Goal: Task Accomplishment & Management: Use online tool/utility

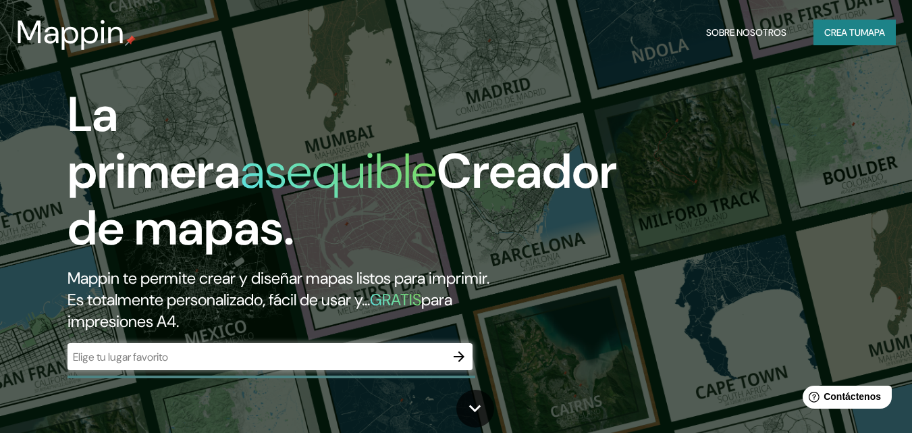
click at [323, 325] on h2 "Mappin te permite crear y diseñar mapas listos para imprimir. Es totalmente per…" at bounding box center [296, 299] width 456 height 65
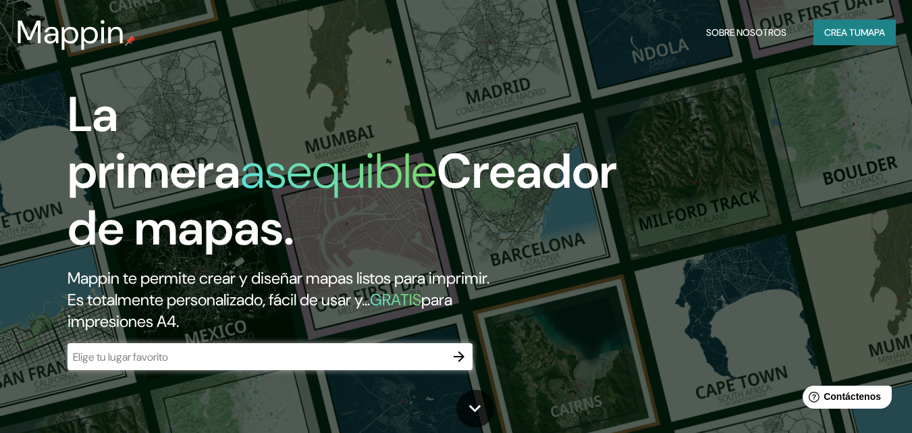
click at [859, 25] on button "Crea tu mapa" at bounding box center [855, 33] width 82 height 26
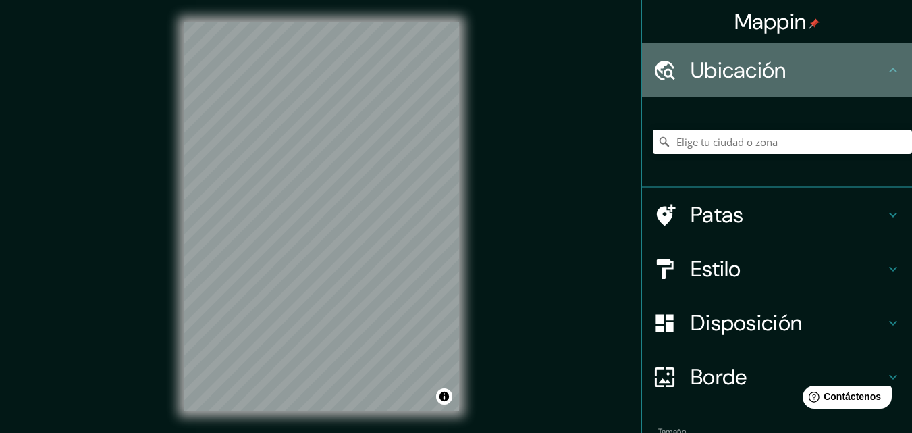
click at [749, 59] on font "Ubicación" at bounding box center [739, 70] width 96 height 28
click at [889, 70] on icon at bounding box center [893, 70] width 8 height 5
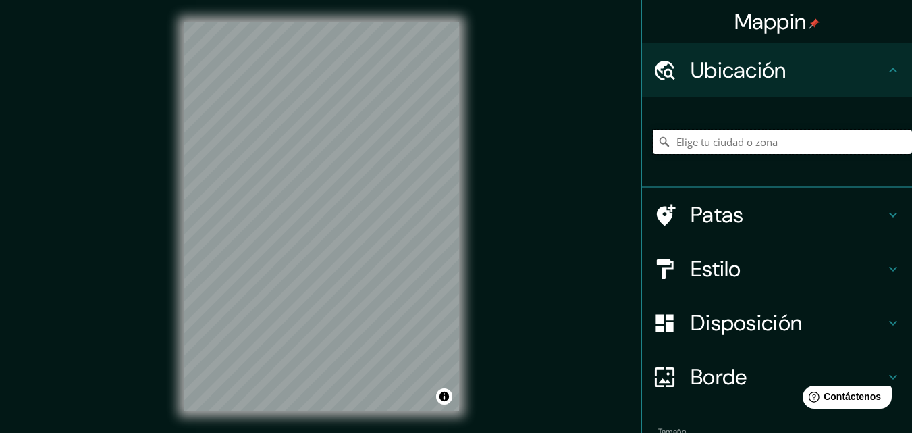
click at [754, 144] on input "Elige tu ciudad o zona" at bounding box center [782, 142] width 259 height 24
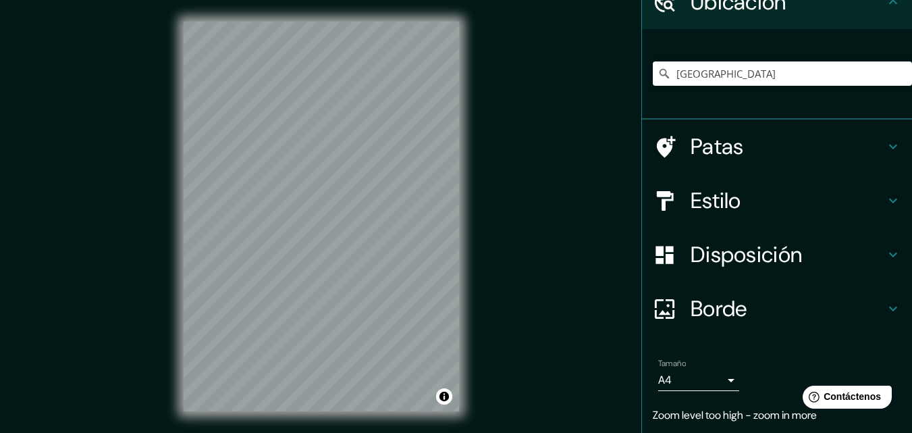
scroll to position [111, 0]
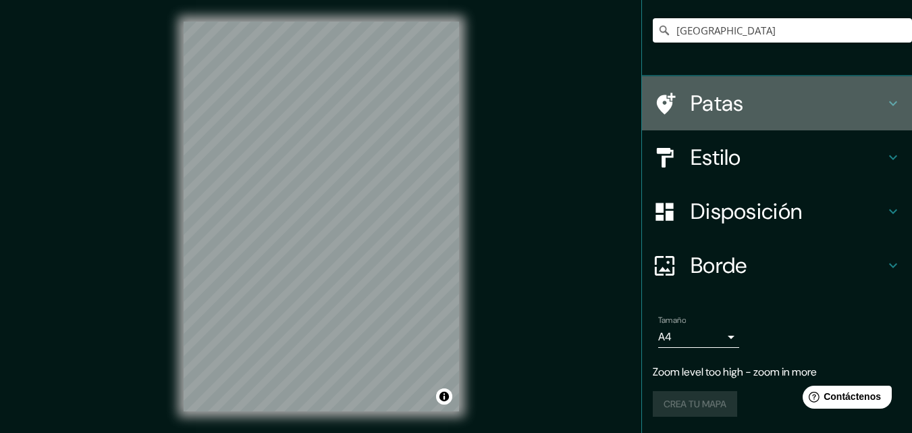
click at [885, 98] on icon at bounding box center [893, 103] width 16 height 16
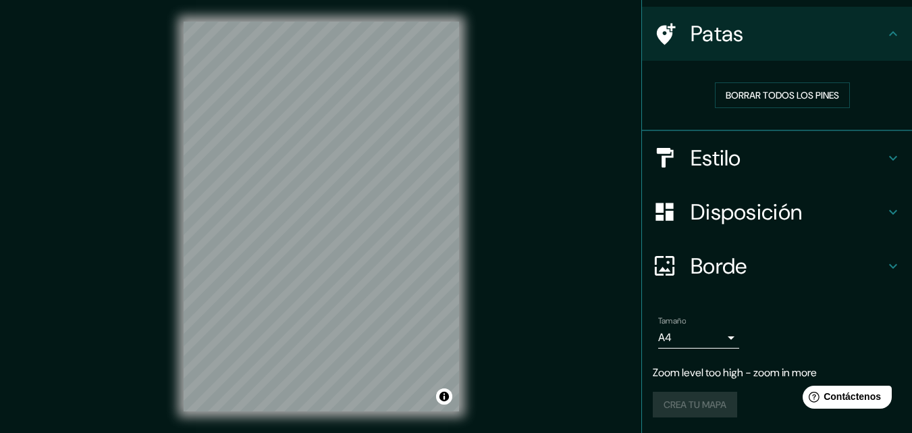
scroll to position [92, 0]
click at [809, 91] on font "Borrar todos los pines" at bounding box center [782, 95] width 113 height 12
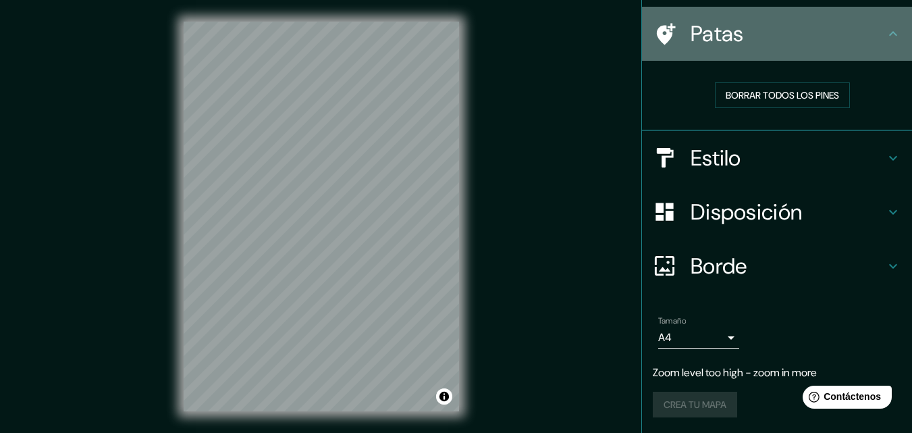
click at [885, 26] on icon at bounding box center [893, 34] width 16 height 16
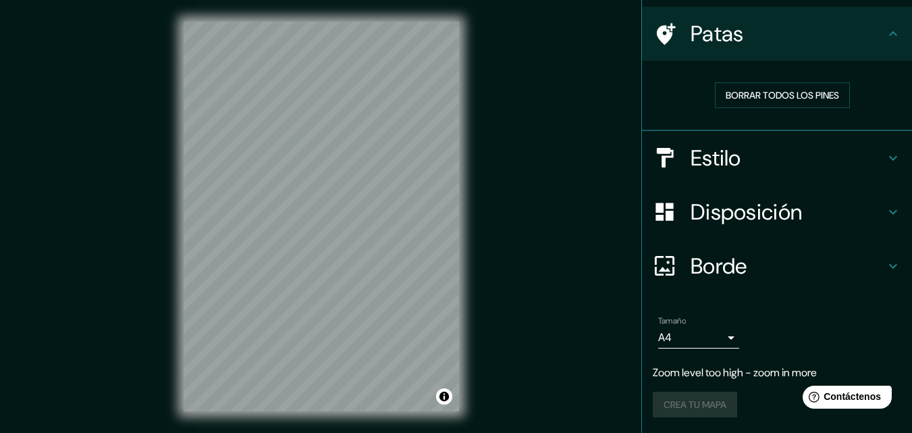
click at [885, 150] on icon at bounding box center [893, 158] width 16 height 16
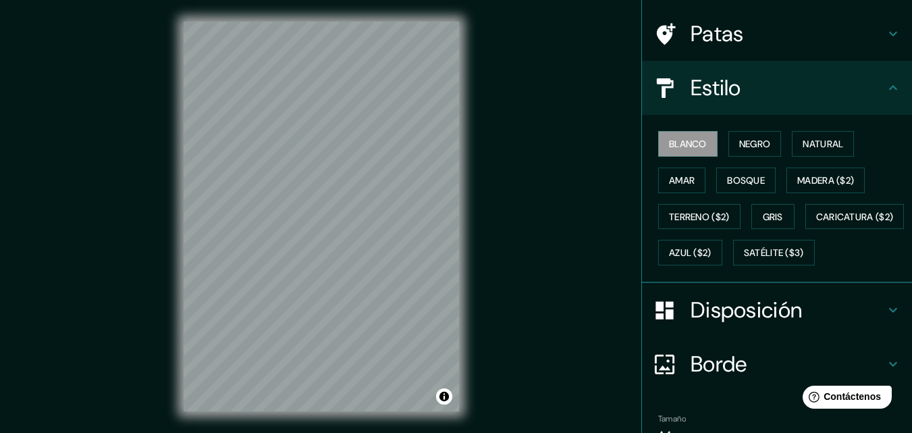
click at [885, 149] on div "Blanco Negro Natural Amar Bosque Madera ($2) Terreno ($2) Gris Caricatura ($2) …" at bounding box center [782, 198] width 259 height 145
click at [889, 88] on icon at bounding box center [893, 87] width 8 height 5
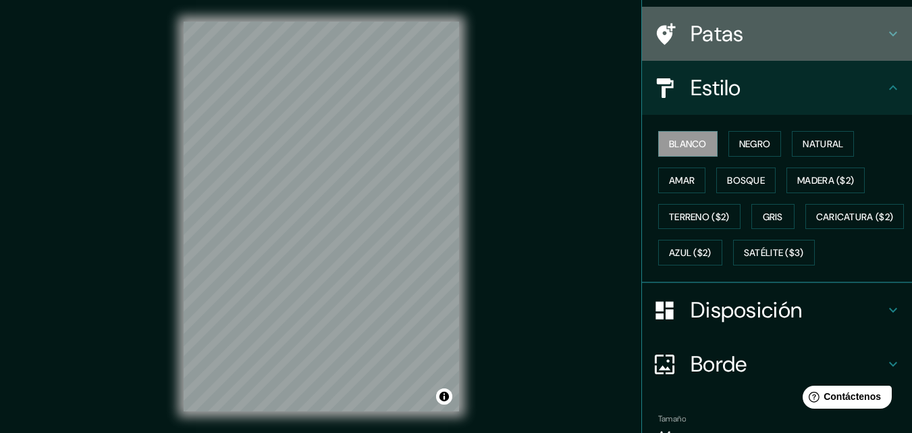
click at [885, 31] on icon at bounding box center [893, 34] width 16 height 16
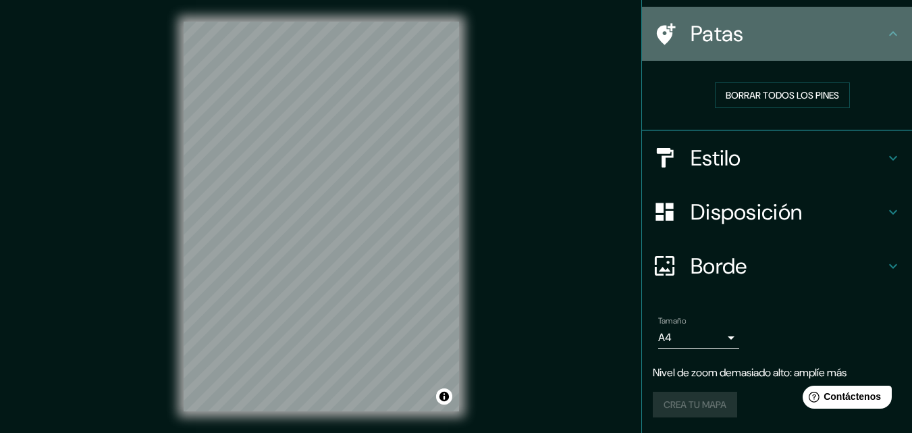
click at [885, 31] on icon at bounding box center [893, 34] width 16 height 16
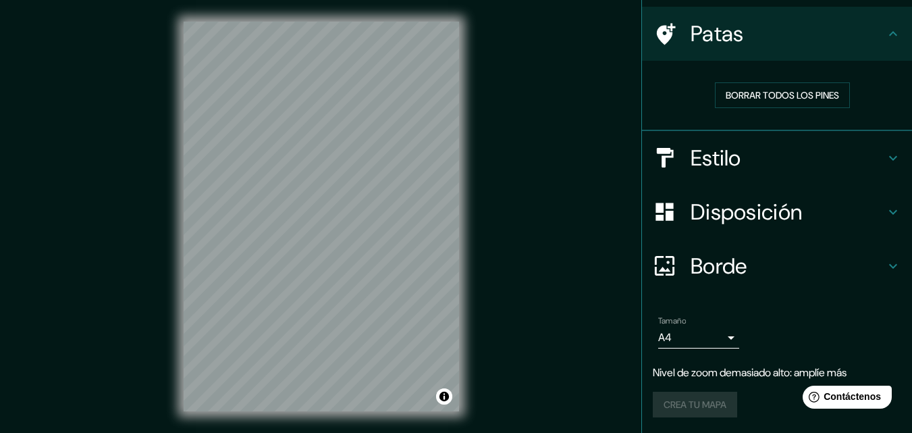
click at [889, 264] on icon at bounding box center [893, 265] width 8 height 5
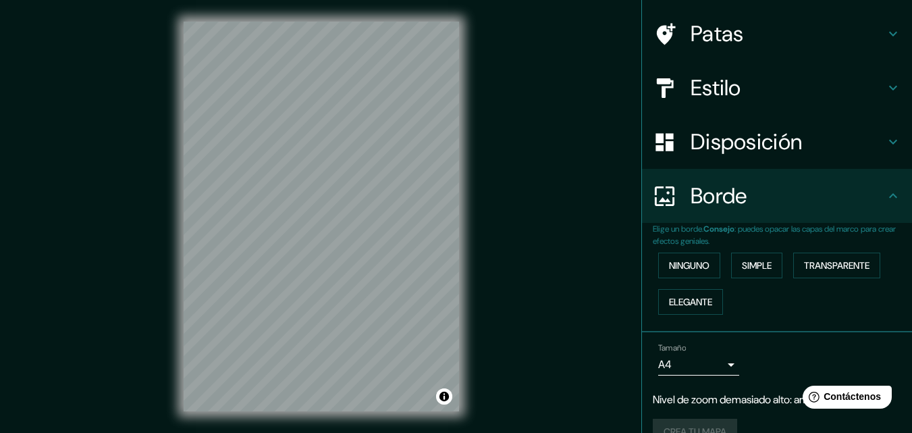
click at [886, 264] on div "Ninguno Simple Transparente Elegante" at bounding box center [782, 283] width 259 height 73
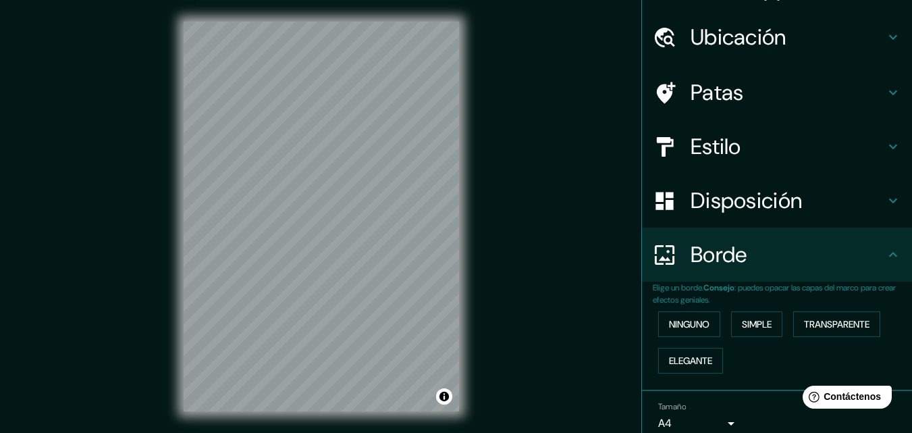
scroll to position [0, 0]
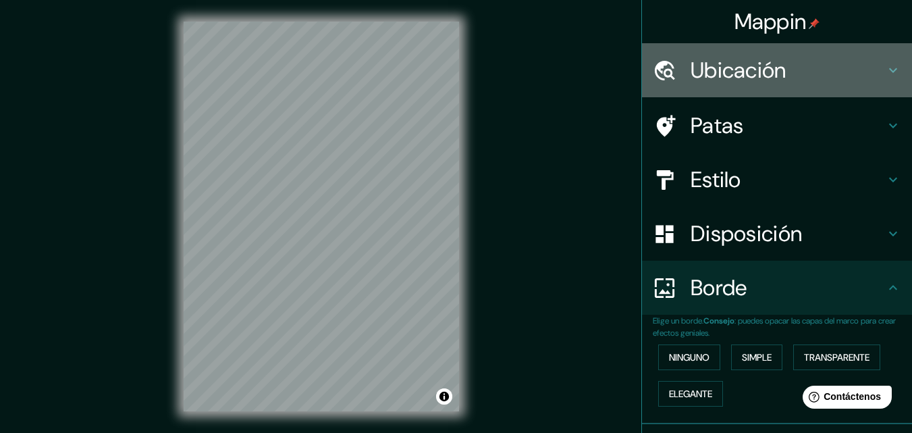
click at [773, 63] on font "Ubicación" at bounding box center [739, 70] width 96 height 28
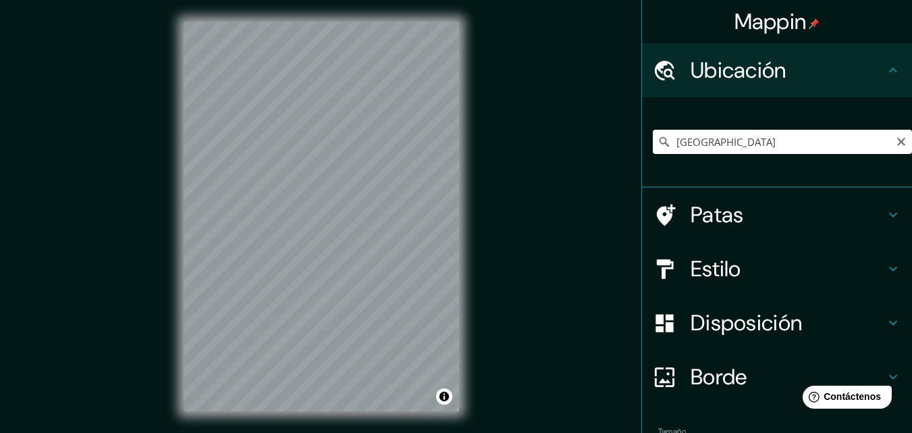
click at [729, 134] on input "Perú" at bounding box center [782, 142] width 259 height 24
click at [658, 136] on icon at bounding box center [665, 142] width 14 height 14
click at [653, 135] on input "Perú" at bounding box center [782, 142] width 259 height 24
click at [718, 138] on input "Perú" at bounding box center [782, 142] width 259 height 24
click at [698, 145] on input "Perú" at bounding box center [782, 142] width 259 height 24
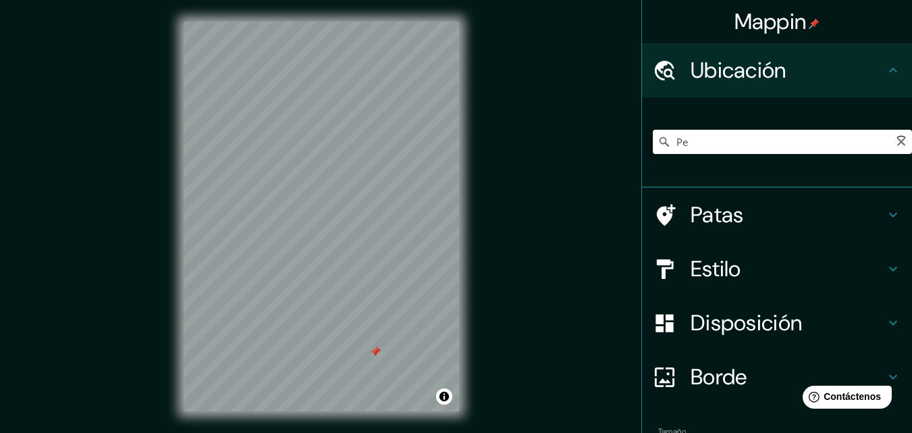
type input "P"
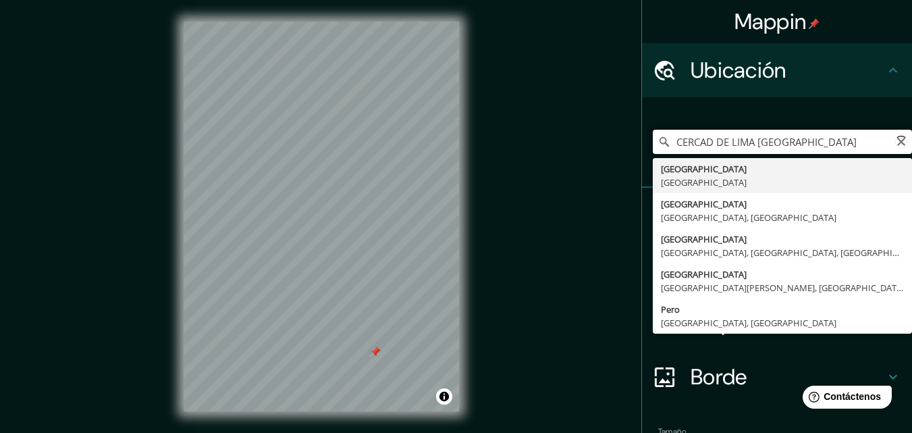
type input "Provincia de Lima, Perú"
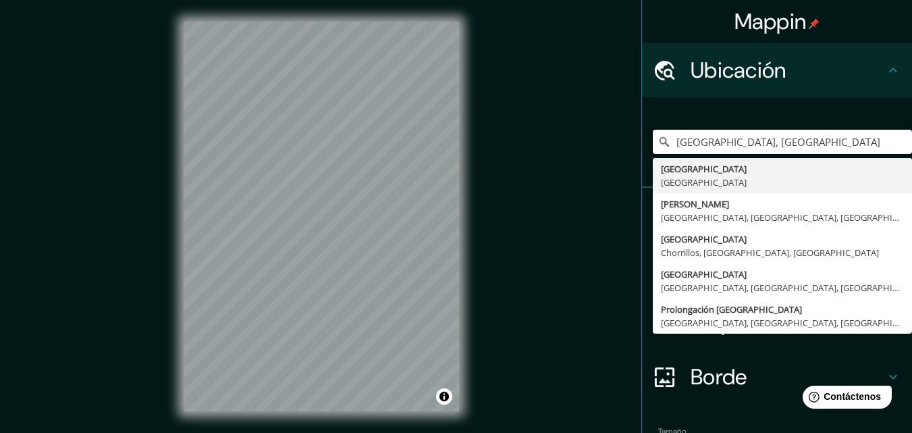
drag, startPoint x: 783, startPoint y: 140, endPoint x: 635, endPoint y: 157, distance: 148.7
click at [642, 157] on div "Provincia de Lima, Perú Provincia de Lima Perú Perugino Lima, Provincia de Lima…" at bounding box center [777, 142] width 270 height 90
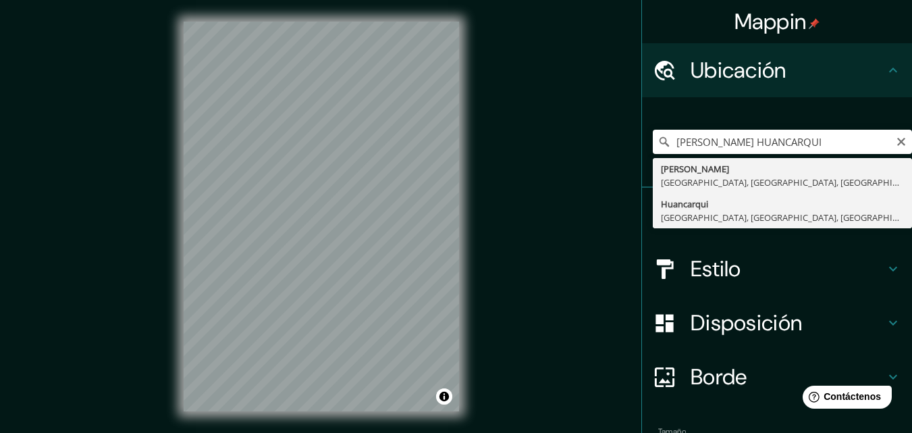
type input "Huancarqui, Lima, Provincia de Lima, Perú"
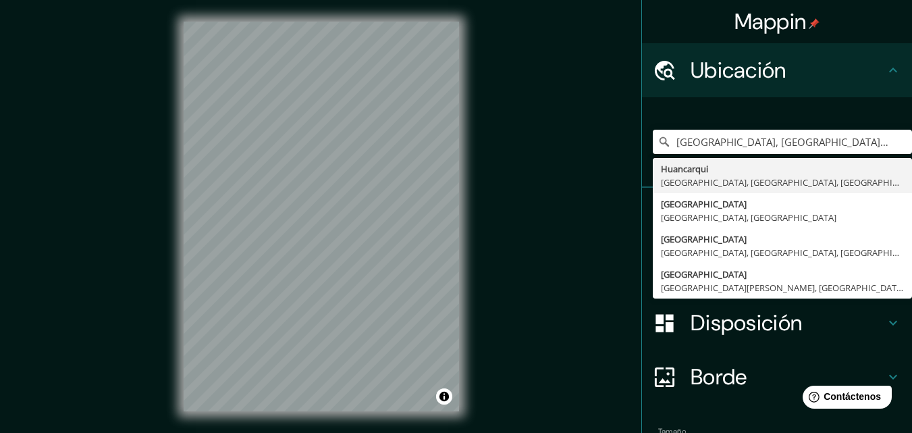
click at [720, 319] on font "Disposición" at bounding box center [746, 323] width 111 height 28
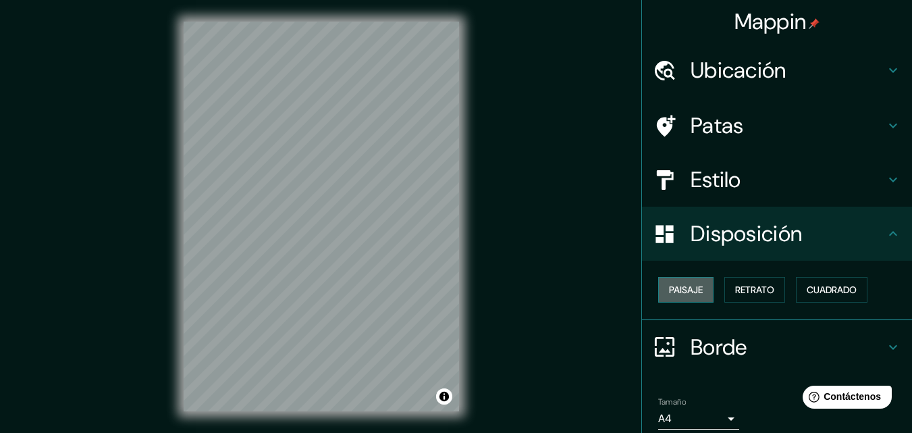
click at [693, 286] on font "Paisaje" at bounding box center [686, 290] width 34 height 12
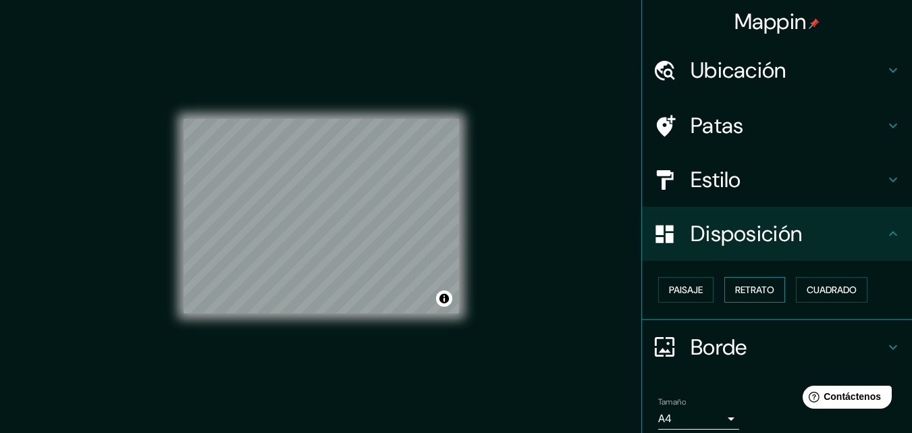
click at [760, 287] on font "Retrato" at bounding box center [754, 290] width 39 height 12
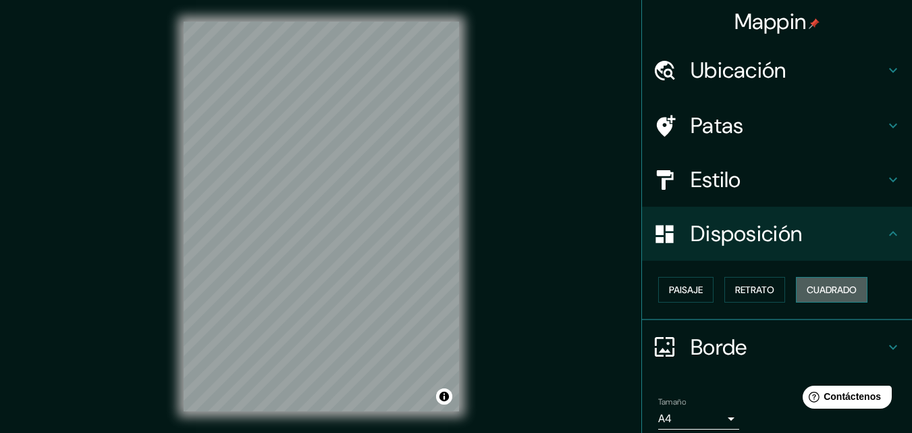
click at [807, 286] on font "Cuadrado" at bounding box center [832, 290] width 50 height 12
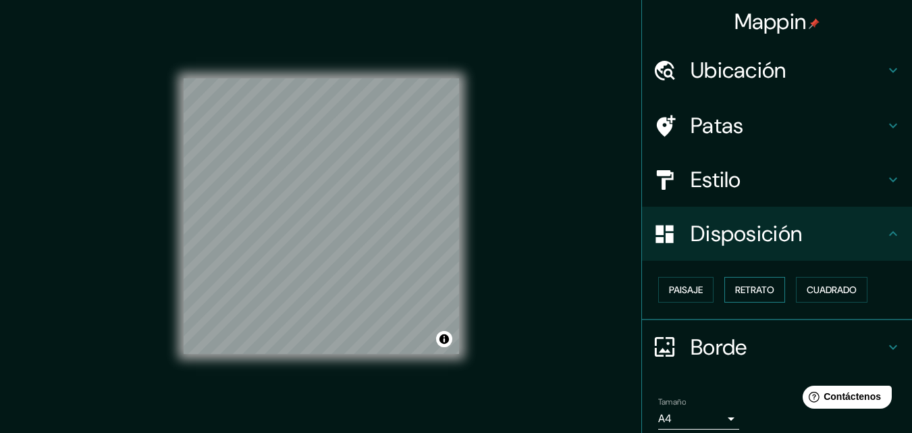
click at [761, 286] on font "Retrato" at bounding box center [754, 290] width 39 height 12
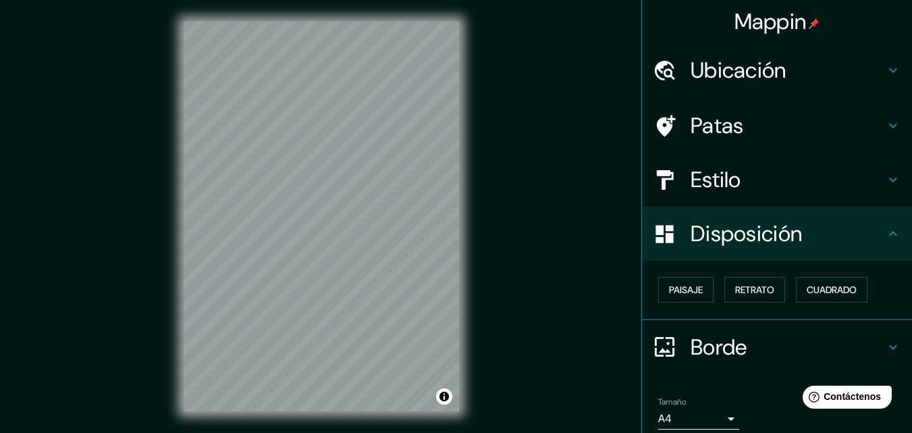
click at [885, 180] on icon at bounding box center [893, 179] width 16 height 16
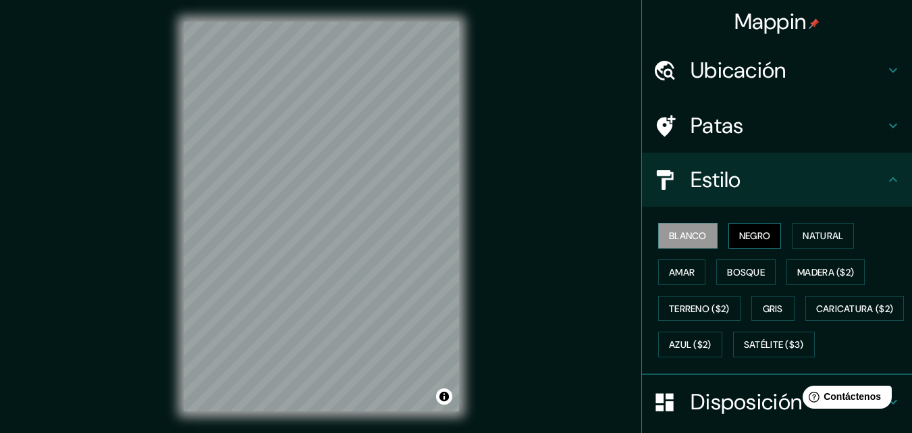
click at [747, 236] on font "Negro" at bounding box center [755, 236] width 32 height 12
click at [810, 237] on font "Natural" at bounding box center [823, 236] width 41 height 12
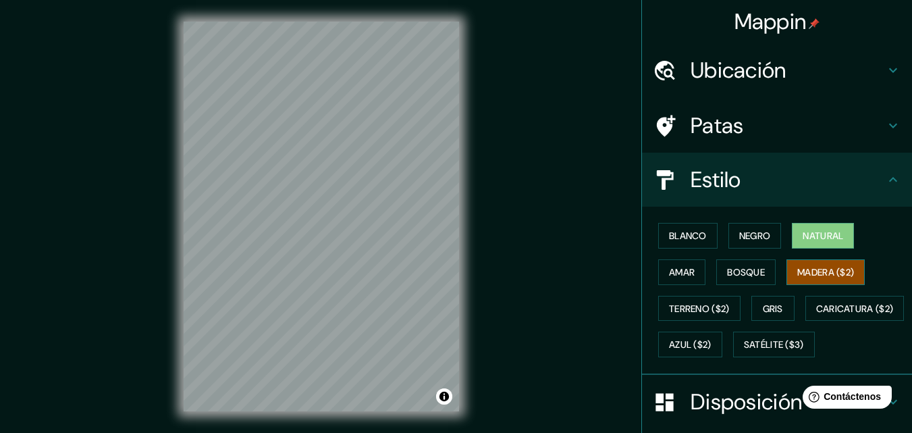
click at [814, 271] on font "Madera ($2)" at bounding box center [825, 272] width 57 height 12
click at [737, 267] on font "Bosque" at bounding box center [746, 272] width 38 height 12
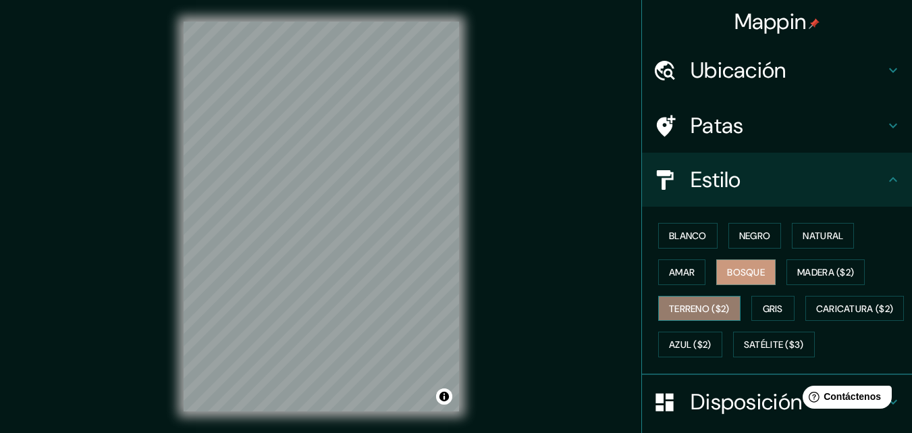
click at [686, 309] on font "Terreno ($2)" at bounding box center [699, 308] width 61 height 12
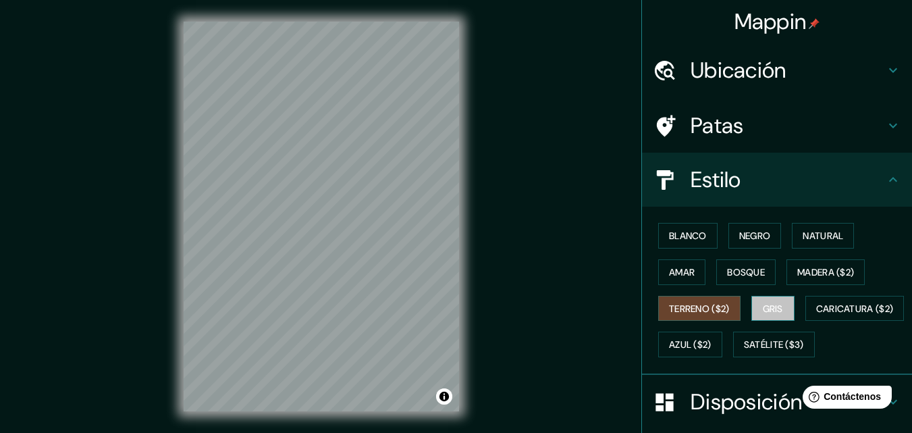
click at [763, 309] on font "Gris" at bounding box center [773, 308] width 20 height 12
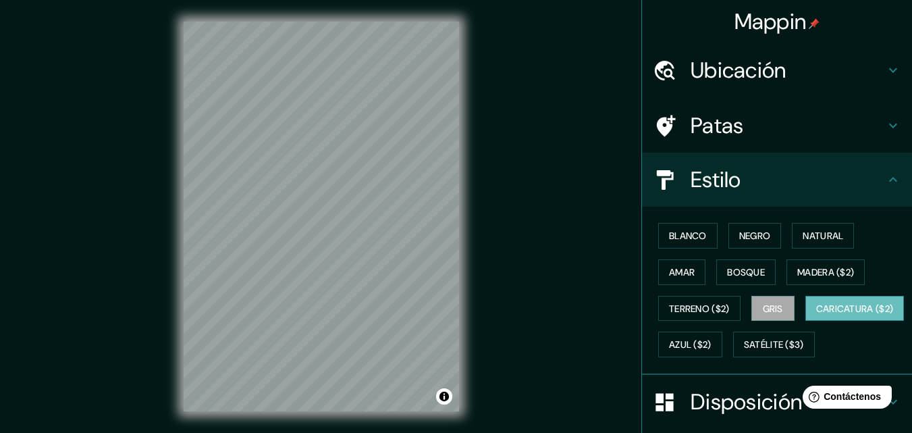
click at [816, 315] on font "Caricatura ($2)" at bounding box center [855, 308] width 78 height 12
click at [674, 262] on button "Amar" at bounding box center [681, 272] width 47 height 26
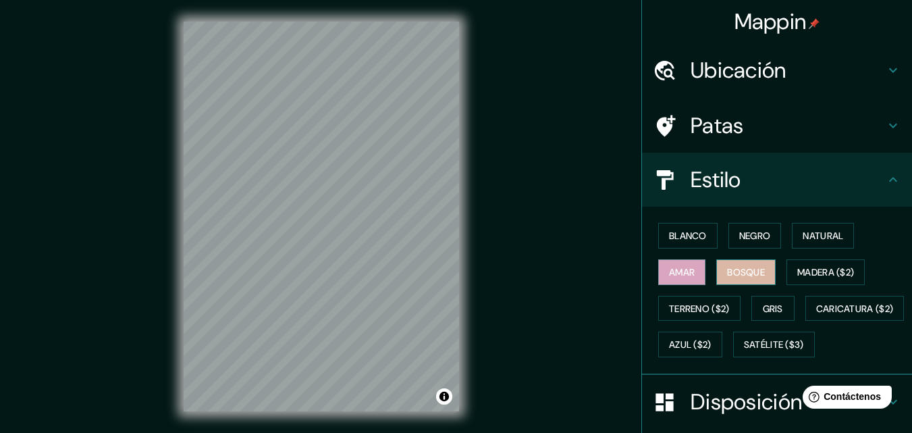
click at [745, 269] on font "Bosque" at bounding box center [746, 272] width 38 height 12
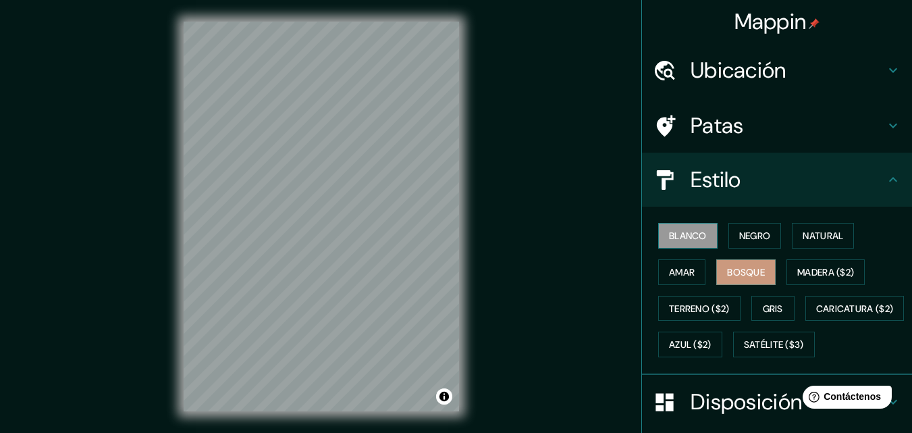
click at [701, 227] on button "Blanco" at bounding box center [687, 236] width 59 height 26
click at [826, 234] on font "Natural" at bounding box center [823, 236] width 41 height 12
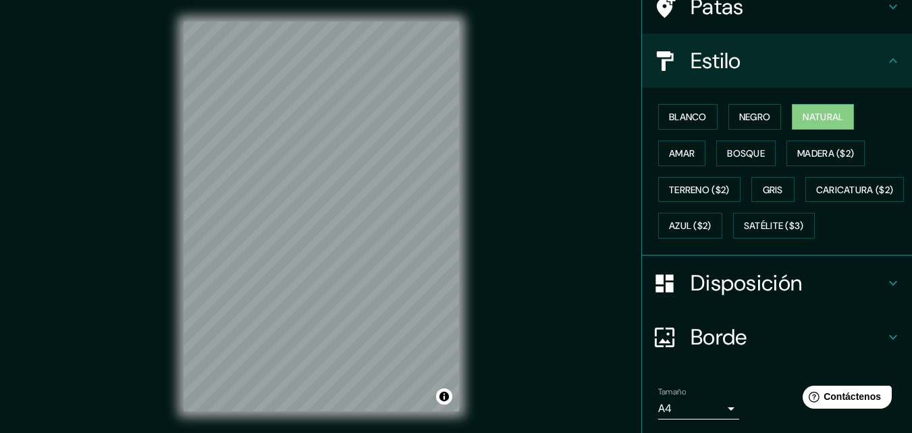
scroll to position [199, 0]
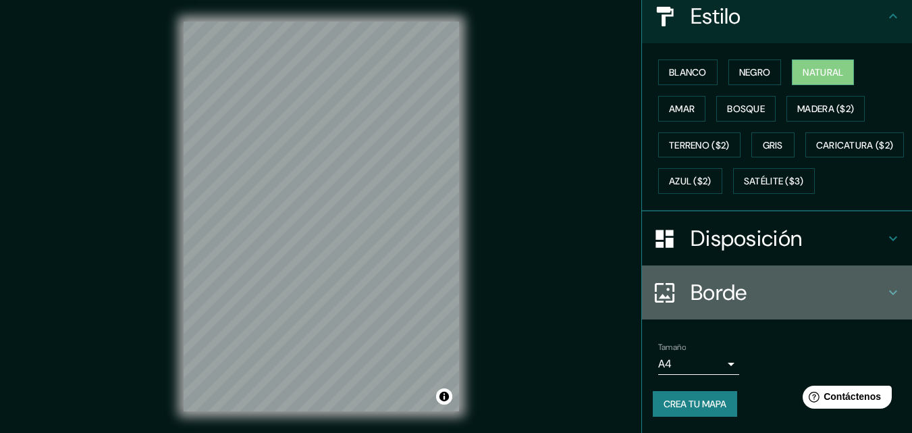
click at [885, 288] on icon at bounding box center [893, 292] width 16 height 16
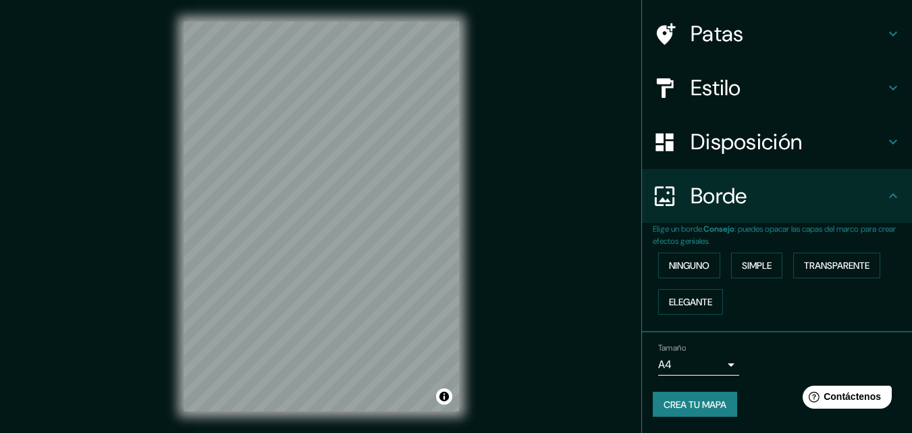
scroll to position [92, 0]
click at [745, 259] on font "Simple" at bounding box center [757, 266] width 30 height 18
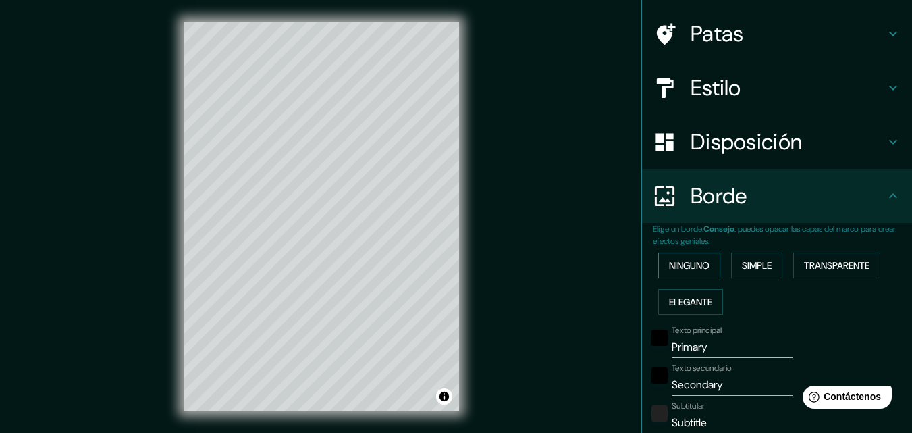
click at [687, 261] on font "Ninguno" at bounding box center [689, 265] width 41 height 12
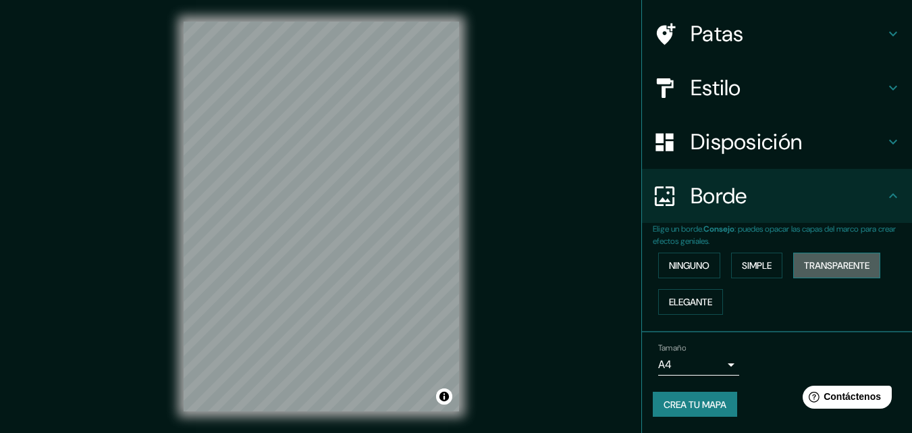
click at [825, 264] on font "Transparente" at bounding box center [836, 265] width 65 height 12
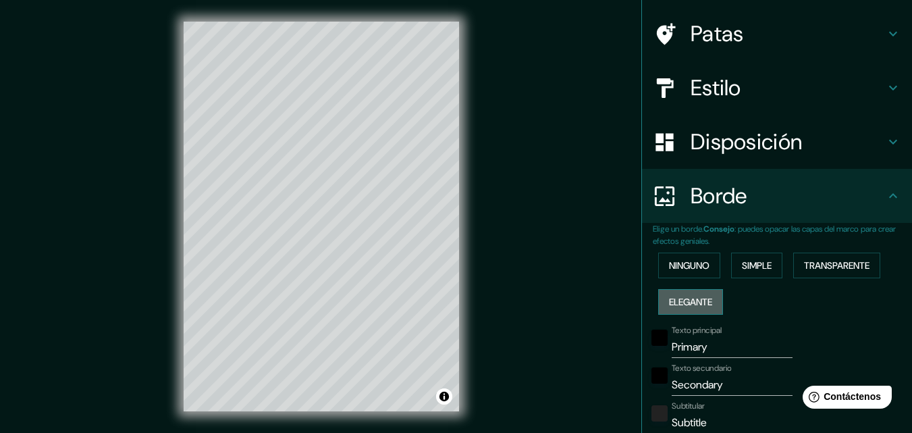
click at [677, 292] on button "Elegante" at bounding box center [690, 302] width 65 height 26
type input "163"
type input "33"
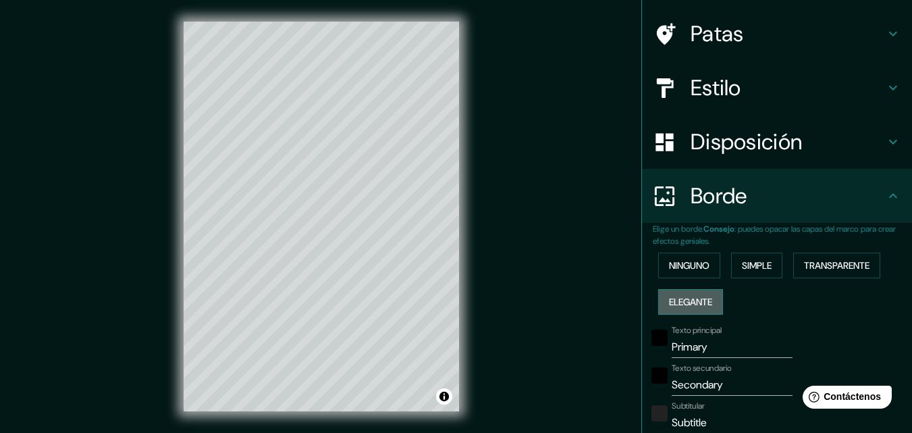
type input "16"
click at [682, 267] on font "Ninguno" at bounding box center [689, 265] width 41 height 12
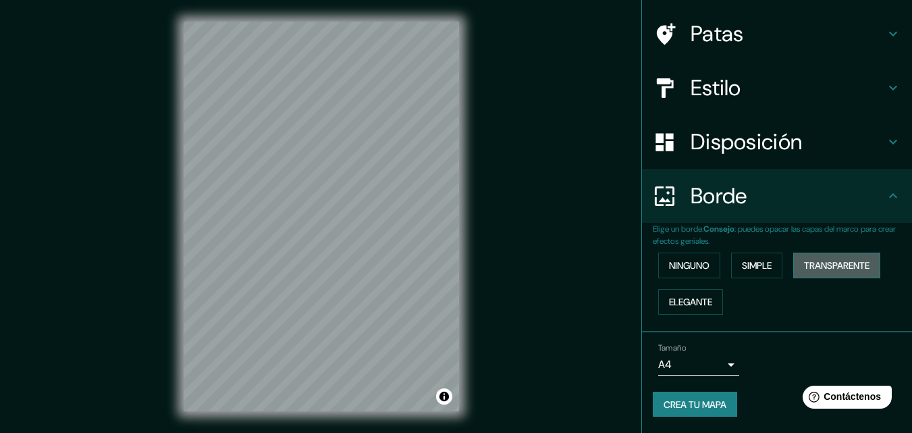
click at [824, 257] on font "Transparente" at bounding box center [836, 266] width 65 height 18
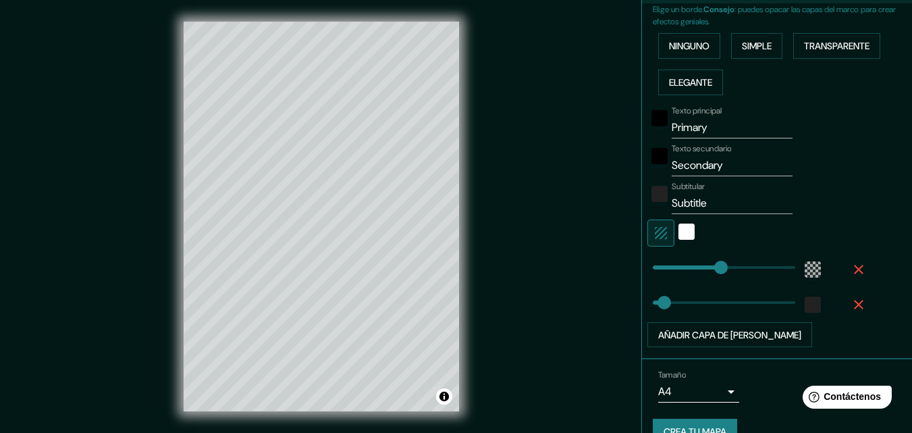
scroll to position [334, 0]
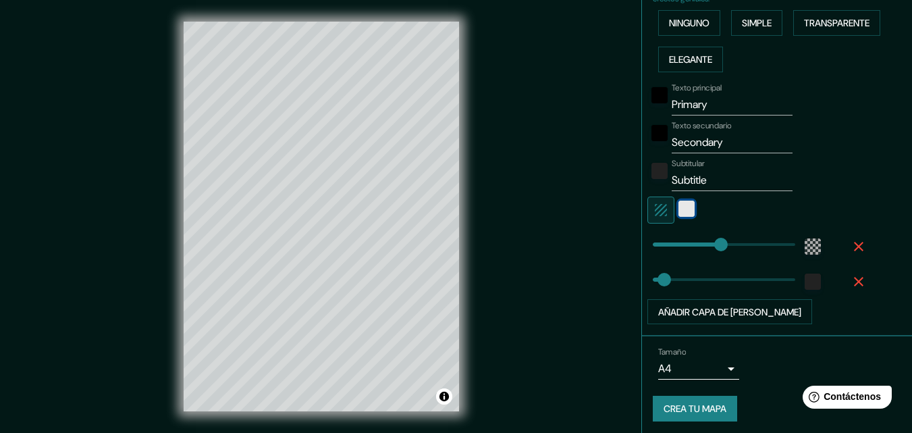
click at [679, 203] on div "blanco" at bounding box center [687, 209] width 16 height 16
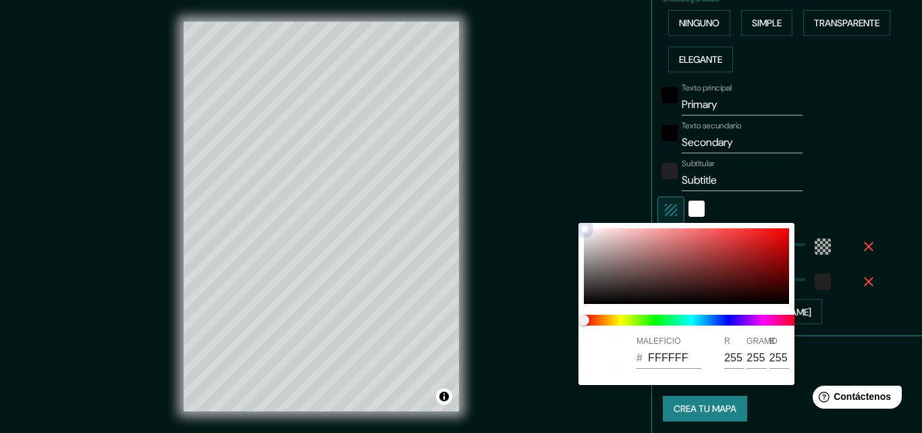
click at [732, 273] on div at bounding box center [686, 266] width 205 height 76
type input "196"
type input "33"
type input "651C1C"
type input "101"
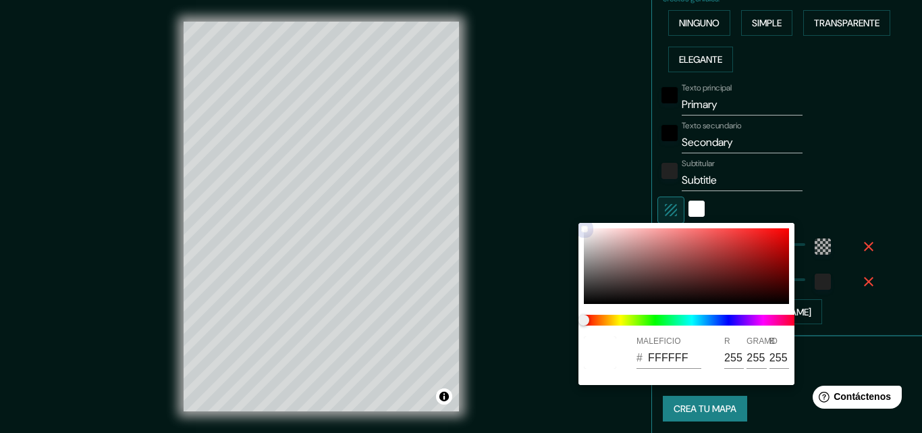
type input "28"
click at [591, 232] on div at bounding box center [686, 266] width 205 height 76
type input "196"
type input "33"
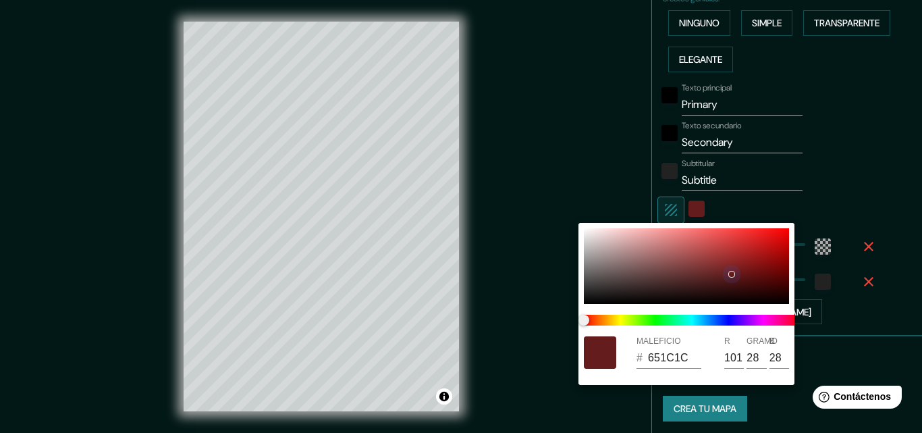
type input "F4EBEB"
type input "244"
type input "235"
click at [816, 172] on div at bounding box center [461, 216] width 922 height 433
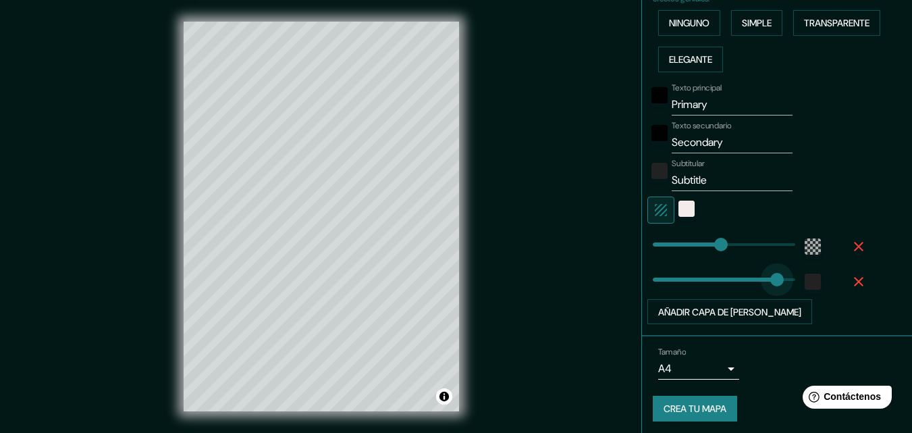
type input "364"
drag, startPoint x: 650, startPoint y: 273, endPoint x: 771, endPoint y: 279, distance: 121.0
type input "196"
type input "370"
type input "196"
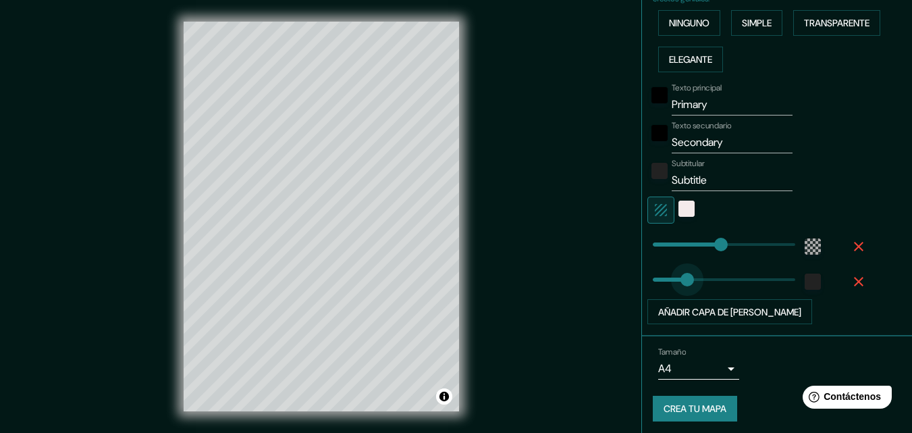
type input "0"
drag, startPoint x: 771, startPoint y: 279, endPoint x: 611, endPoint y: 302, distance: 161.7
type input "196"
click at [719, 367] on body "Mappin Ubicación Huancarqui, Lima, Provincia de Lima, Perú Huancarqui Lima, Pro…" at bounding box center [456, 216] width 912 height 433
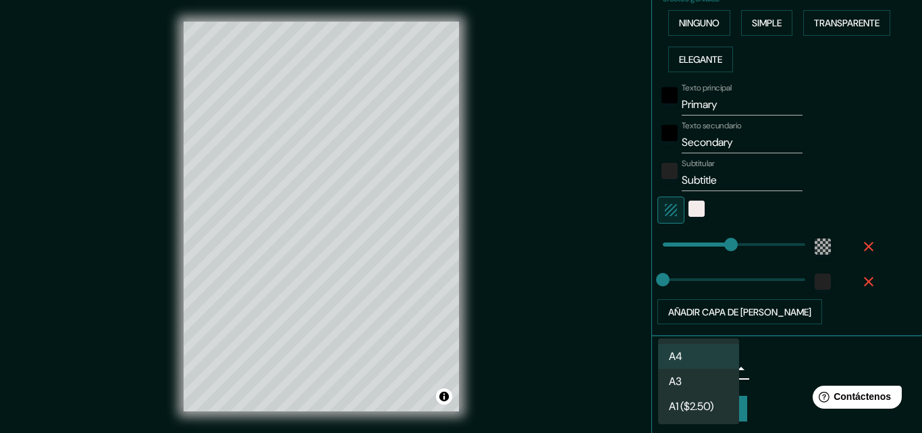
click at [715, 386] on li "A3" at bounding box center [698, 381] width 81 height 25
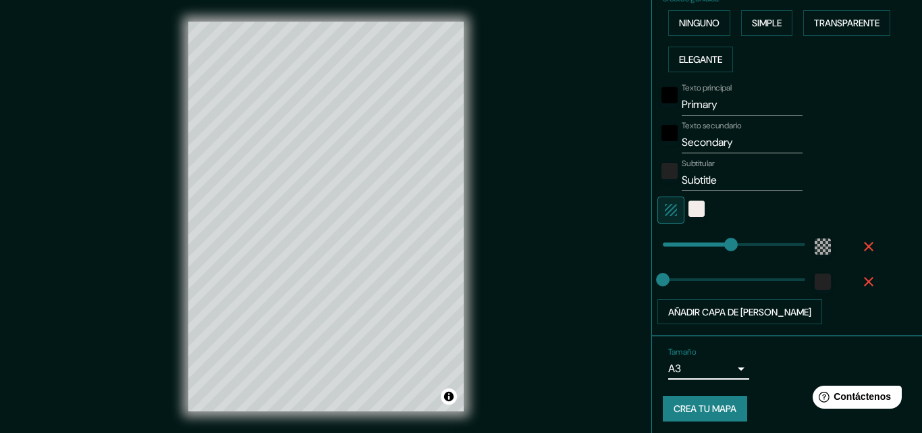
click at [718, 371] on body "Mappin Ubicación Huancarqui, Lima, Provincia de Lima, Perú Huancarqui Lima, Pro…" at bounding box center [461, 216] width 922 height 433
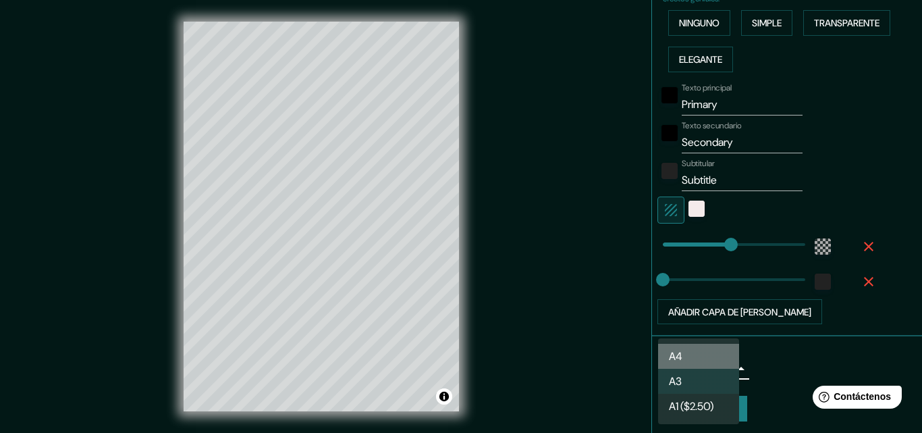
click at [710, 356] on li "A4" at bounding box center [698, 356] width 81 height 25
type input "single"
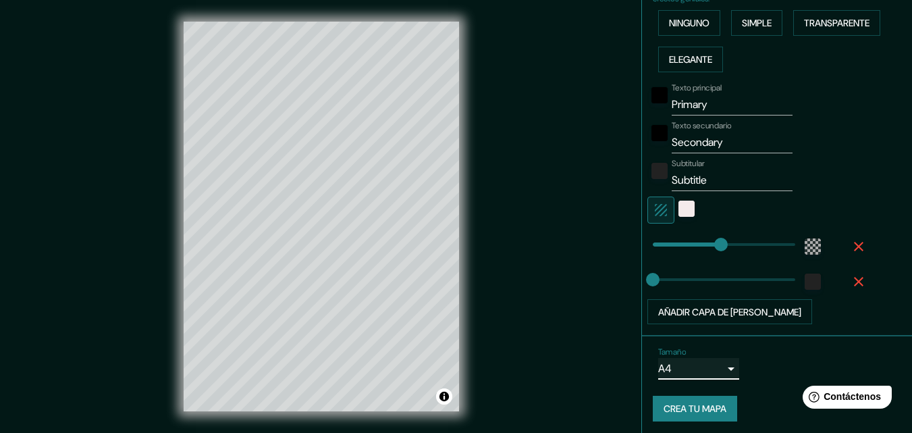
scroll to position [339, 0]
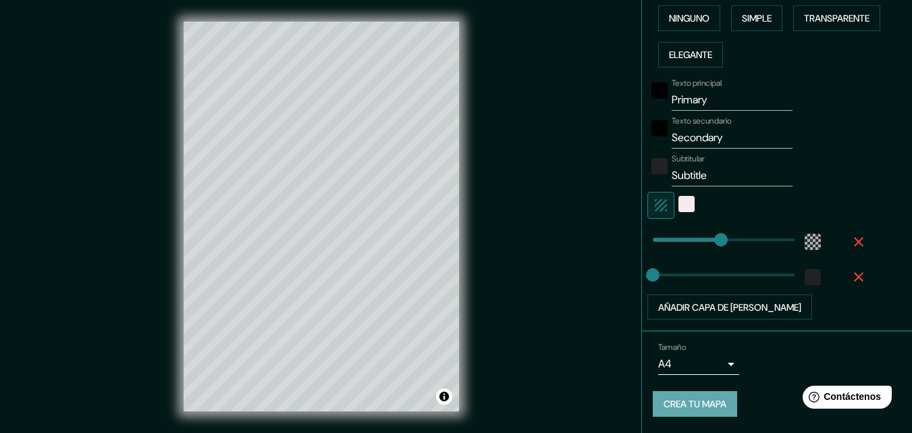
click at [710, 399] on font "Crea tu mapa" at bounding box center [695, 404] width 63 height 12
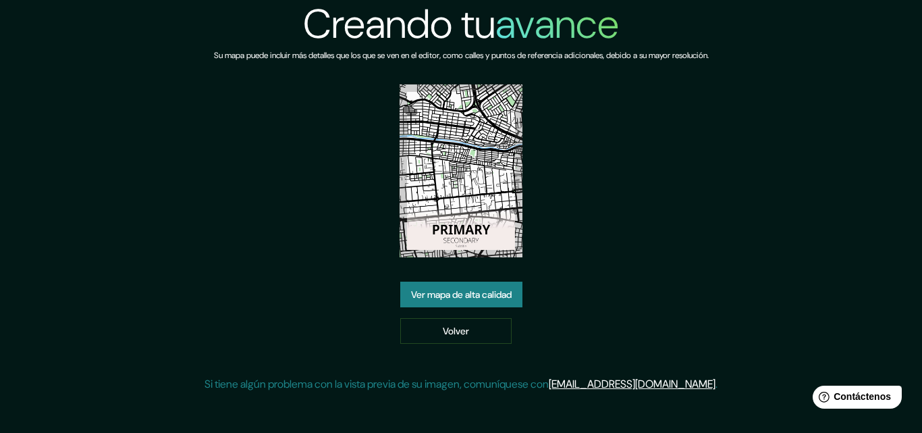
click at [508, 289] on font "Ver mapa de alta calidad" at bounding box center [461, 295] width 101 height 12
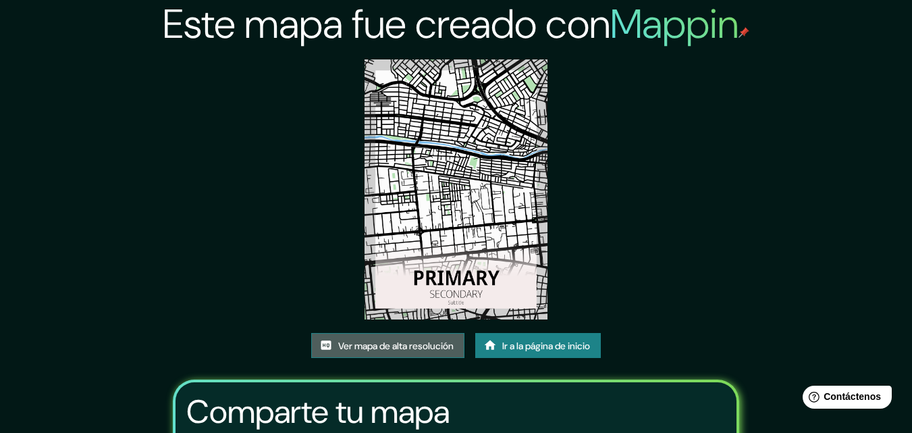
click at [416, 344] on font "Ver mapa de alta resolución" at bounding box center [395, 346] width 115 height 12
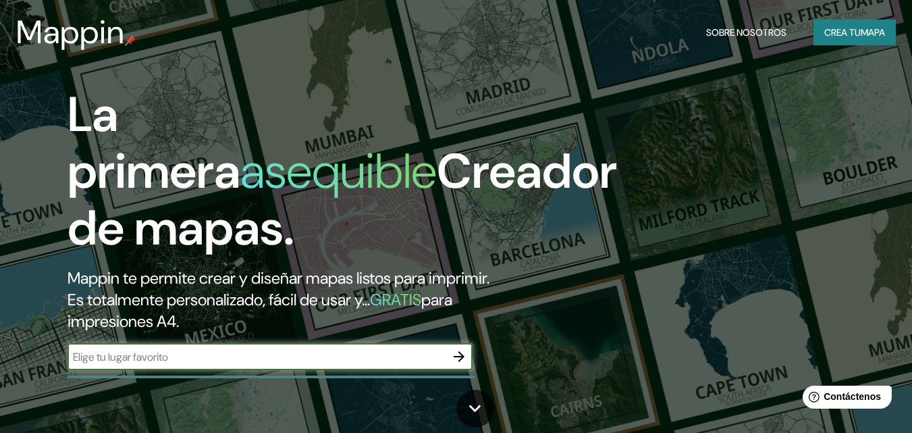
click at [400, 362] on input "text" at bounding box center [257, 357] width 378 height 16
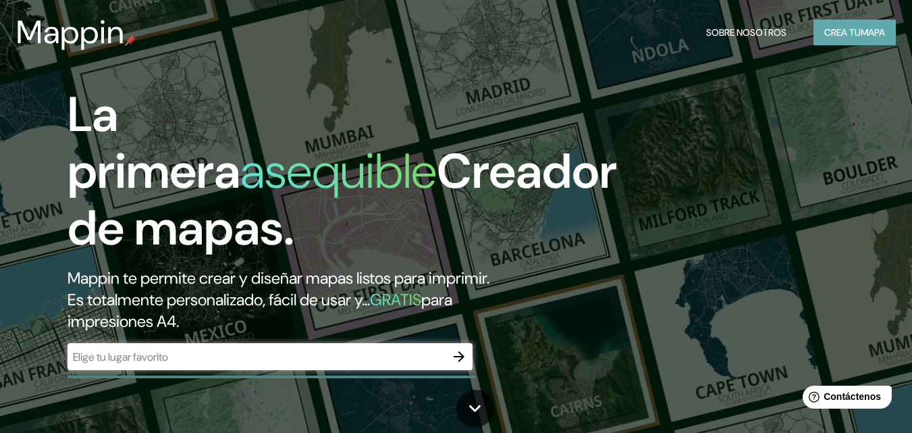
click at [843, 28] on font "Crea tu" at bounding box center [842, 32] width 36 height 12
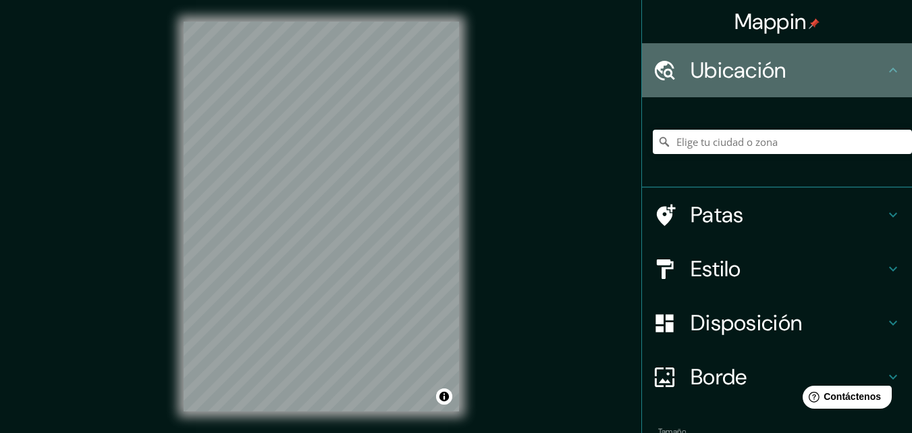
click at [885, 62] on icon at bounding box center [893, 70] width 16 height 16
click at [656, 67] on icon at bounding box center [665, 71] width 24 height 24
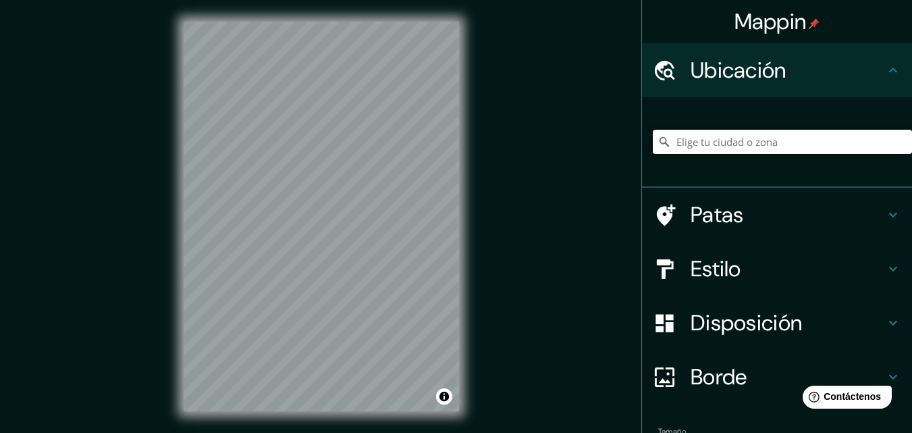
click at [724, 139] on input "Elige tu ciudad o zona" at bounding box center [782, 142] width 259 height 24
drag, startPoint x: 899, startPoint y: 234, endPoint x: 922, endPoint y: 309, distance: 78.8
click at [911, 309] on html "Mappin Ubicación Patas Estilo Disposición Borde Elige un borde. Consejo : puede…" at bounding box center [456, 216] width 912 height 433
drag, startPoint x: 901, startPoint y: 286, endPoint x: 905, endPoint y: 295, distance: 10.0
click at [904, 295] on div "Mappin Ubicación Patas Estilo Disposición Borde Elige un borde. Consejo : puede…" at bounding box center [776, 216] width 271 height 433
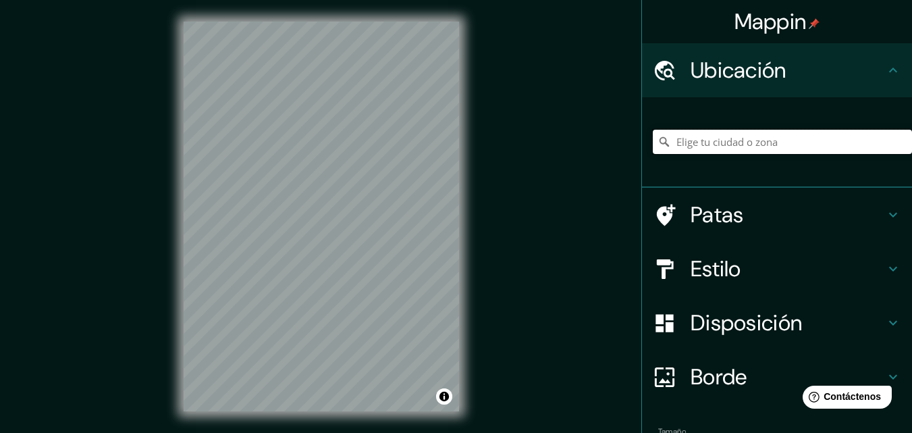
click at [752, 143] on input "Elige tu ciudad o zona" at bounding box center [782, 142] width 259 height 24
click at [699, 143] on input "Provincia de Lima, Perú" at bounding box center [782, 142] width 259 height 24
click at [699, 151] on input "Perú, Chorrillos, Provincia de Lima, Perú" at bounding box center [782, 142] width 259 height 24
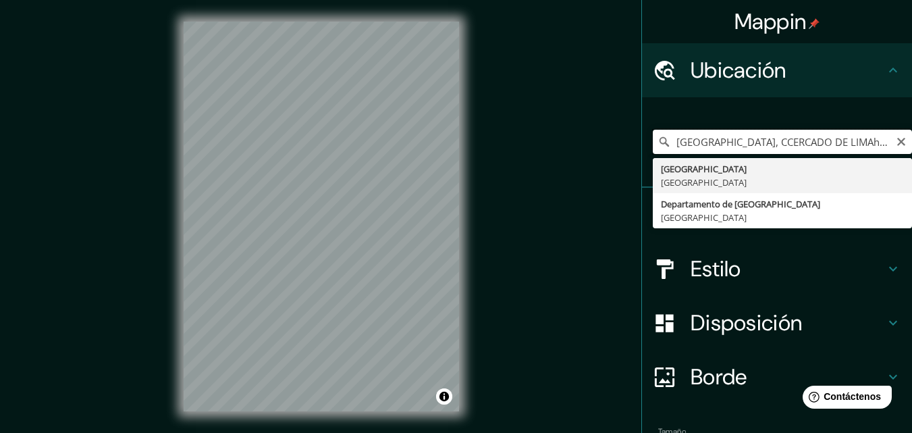
type input "Provincia de Lima, Perú"
